Goal: Information Seeking & Learning: Learn about a topic

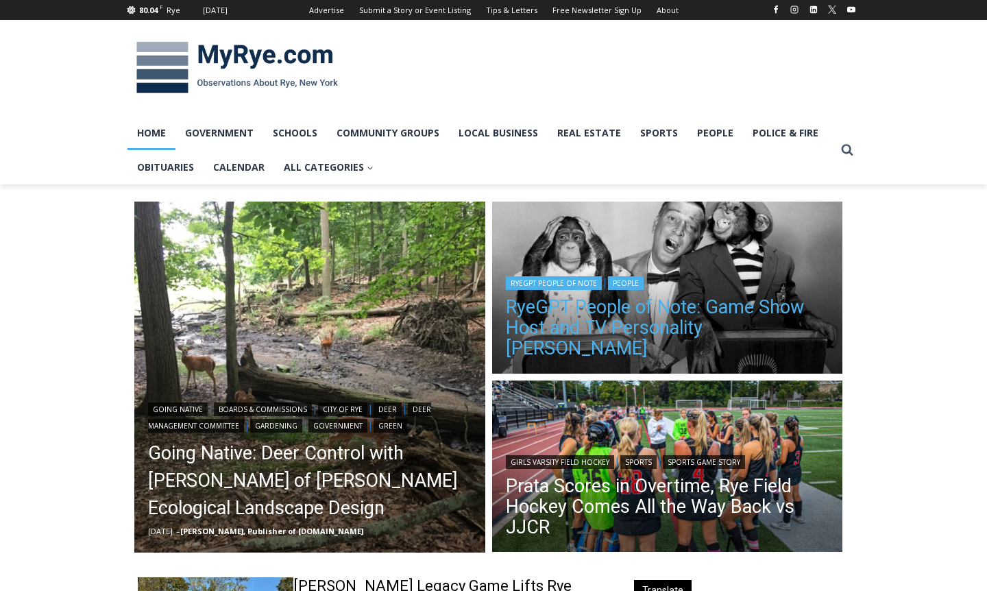
click at [631, 341] on link "RyeGPT People of Note: Game Show Host and TV Personality [PERSON_NAME]" at bounding box center [668, 328] width 324 height 62
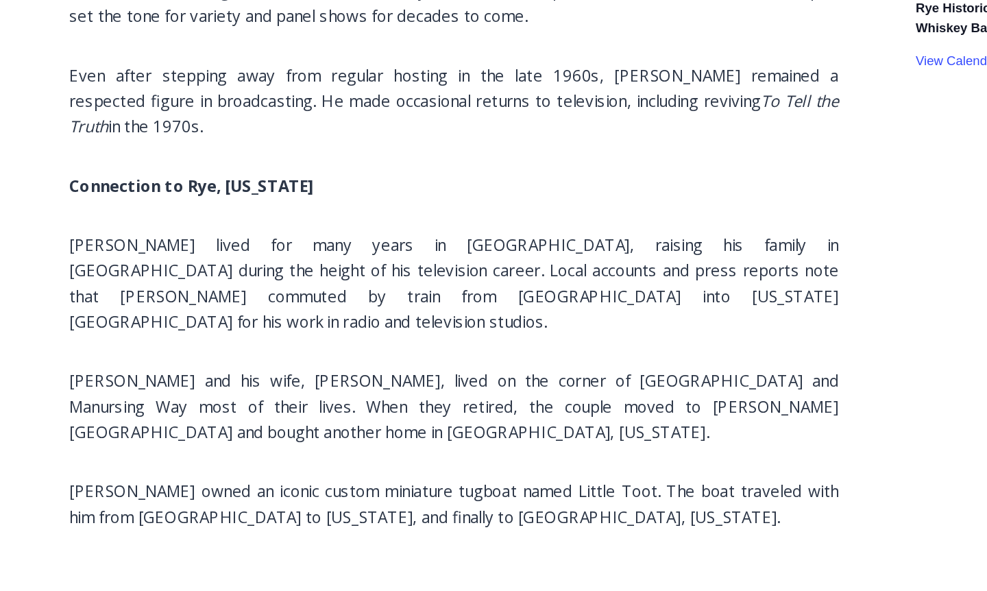
scroll to position [1181, 0]
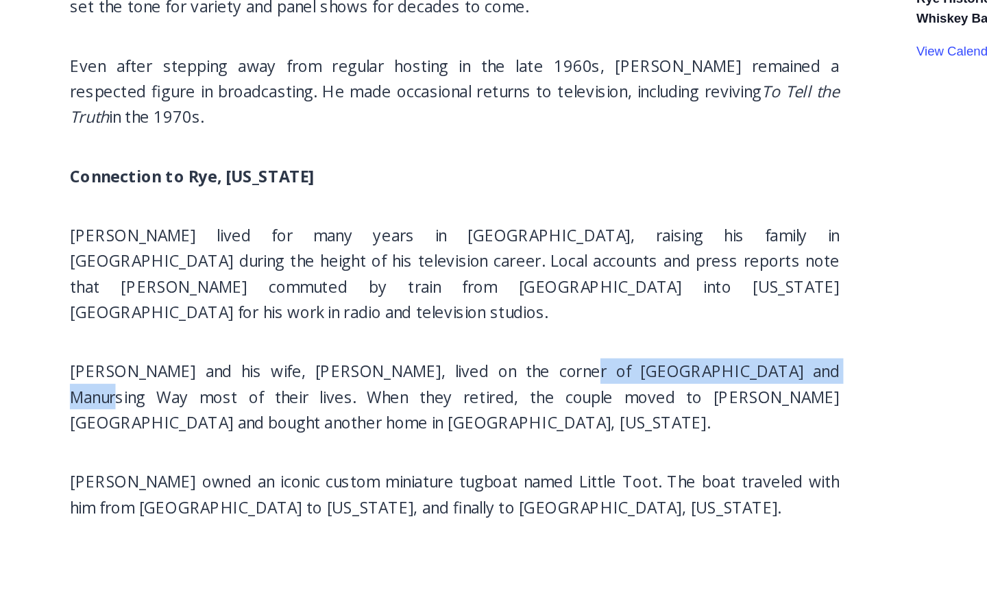
drag, startPoint x: 336, startPoint y: 130, endPoint x: 505, endPoint y: 130, distance: 169.4
click at [505, 442] on span "[PERSON_NAME] and his wife, [PERSON_NAME], lived on the corner of [GEOGRAPHIC_D…" at bounding box center [376, 465] width 497 height 47
copy span "[GEOGRAPHIC_DATA]"
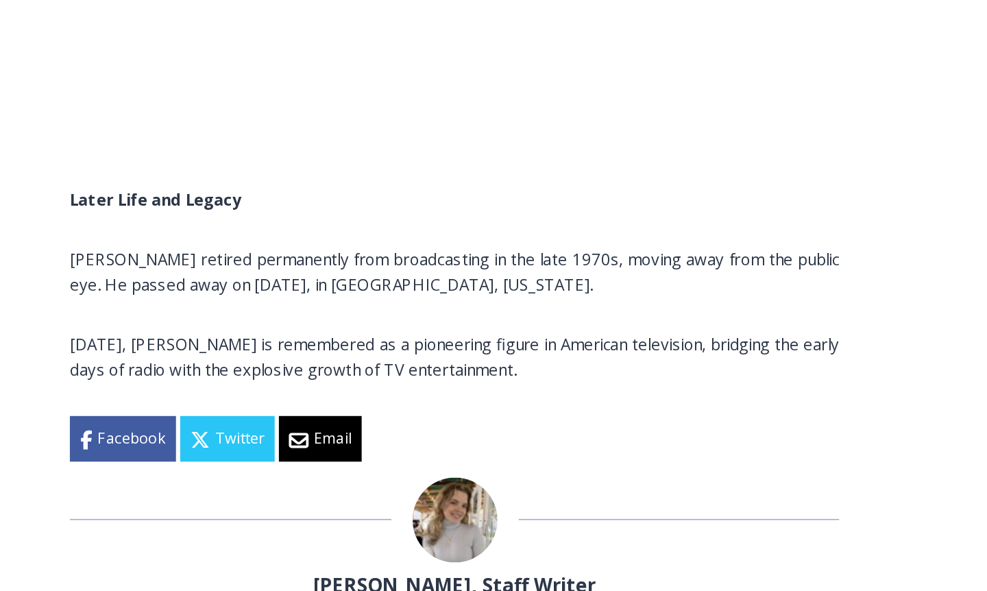
scroll to position [1840, 0]
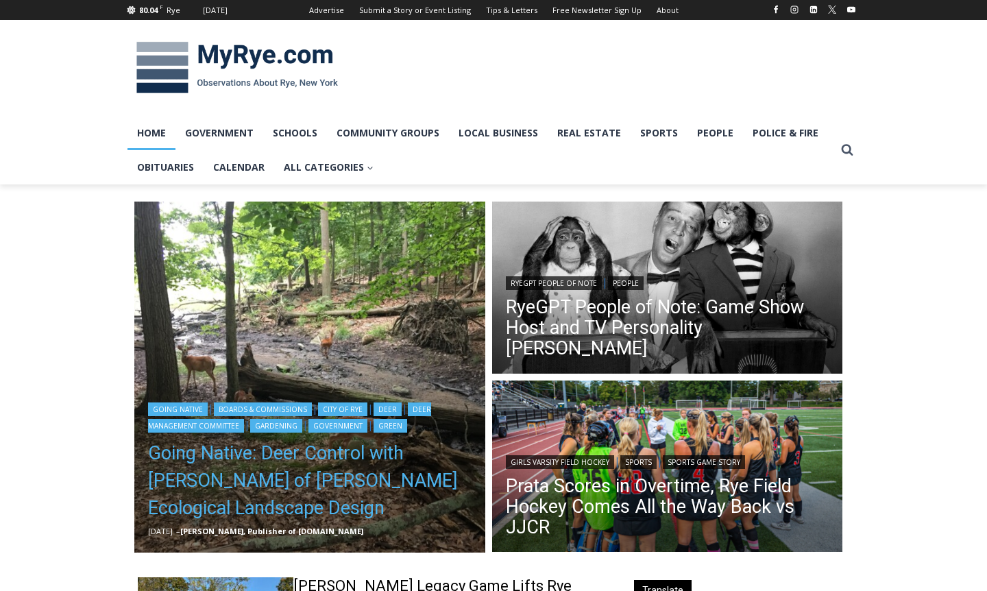
click at [327, 479] on link "Going Native: Deer Control with [PERSON_NAME] of [PERSON_NAME] Ecological Lands…" at bounding box center [310, 481] width 324 height 82
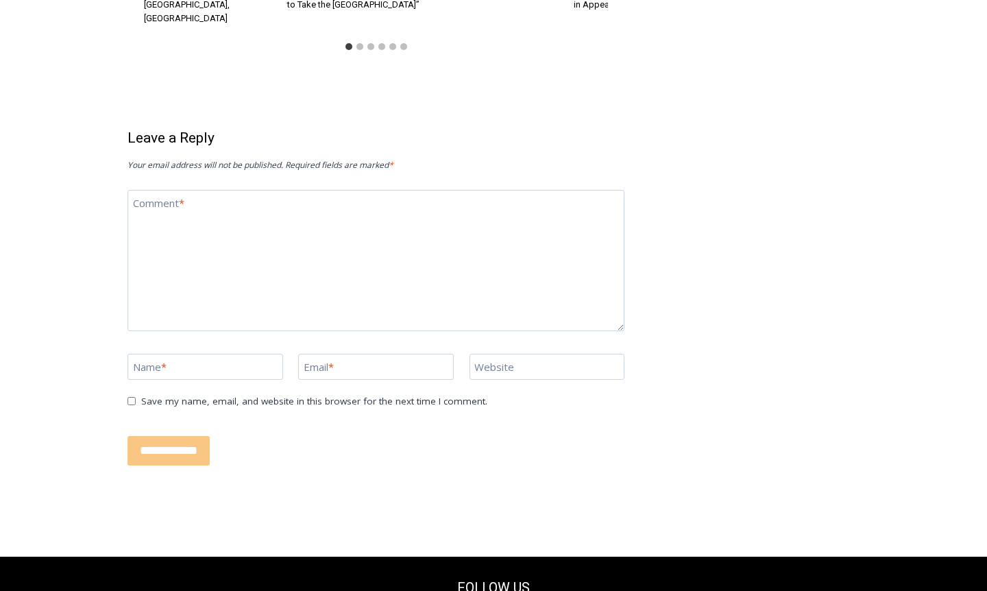
scroll to position [2381, 0]
